Goal: Transaction & Acquisition: Purchase product/service

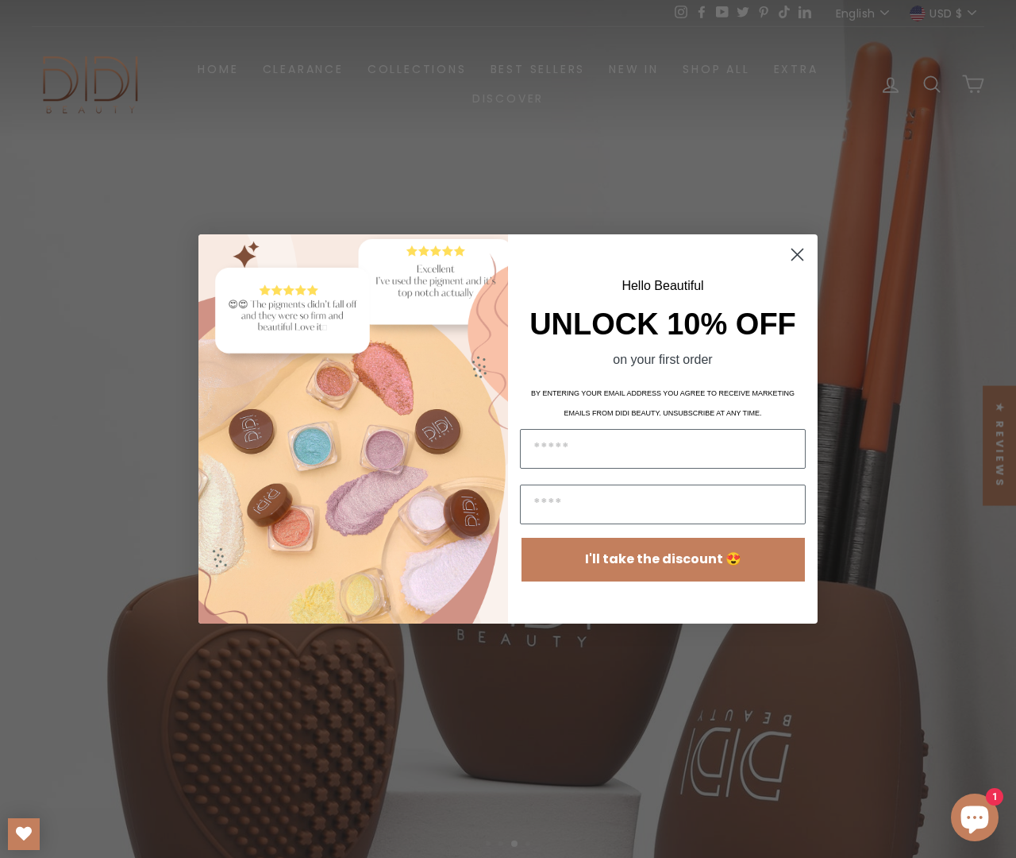
scroll to position [44, 0]
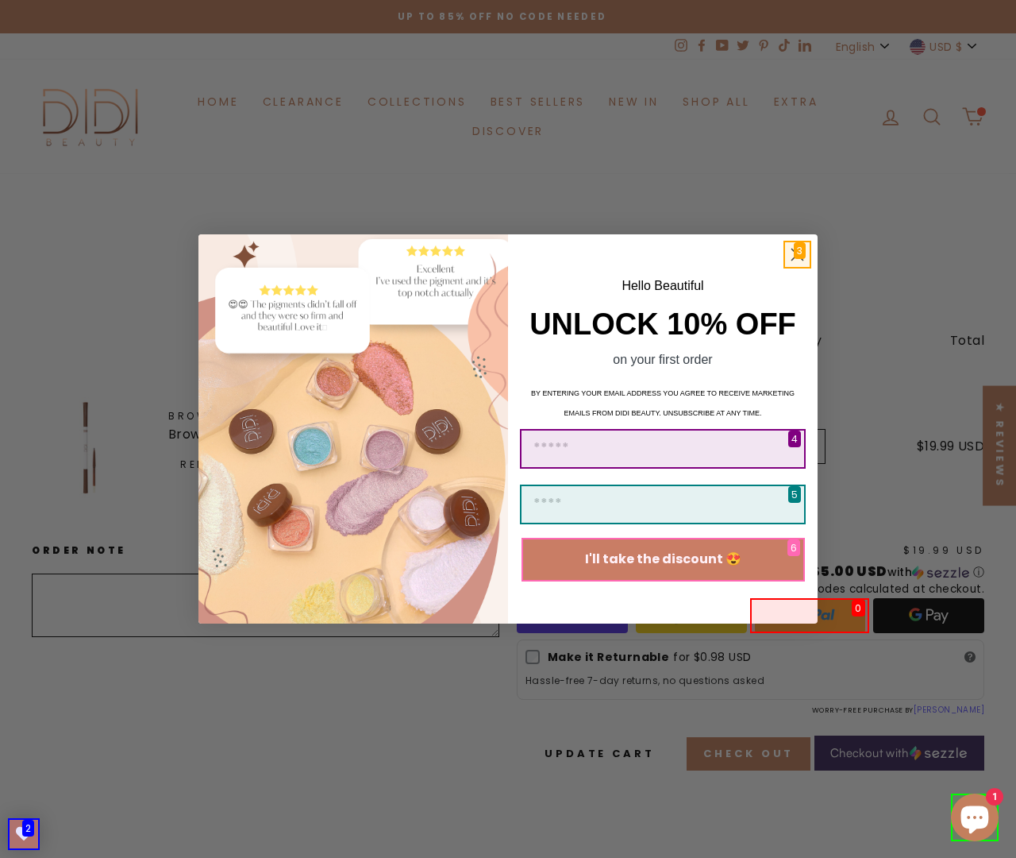
click at [797, 254] on icon "Close dialog" at bounding box center [797, 254] width 11 height 11
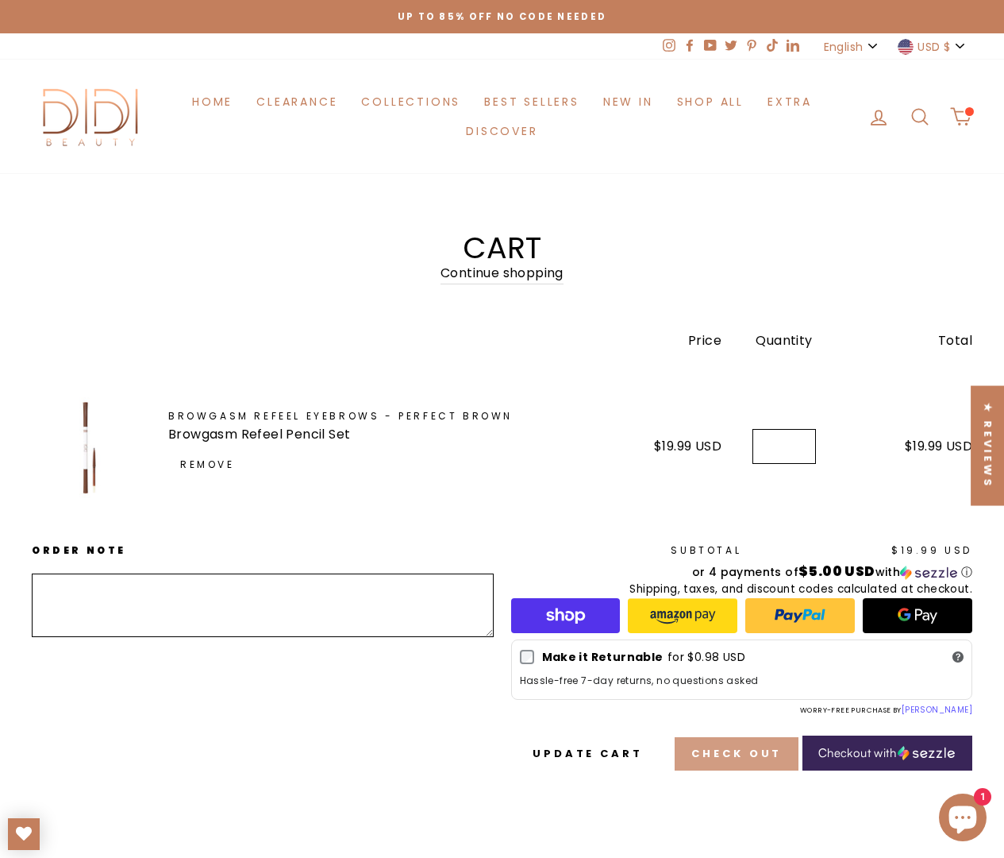
click at [733, 753] on button "Check out" at bounding box center [737, 753] width 124 height 33
